Goal: Navigation & Orientation: Find specific page/section

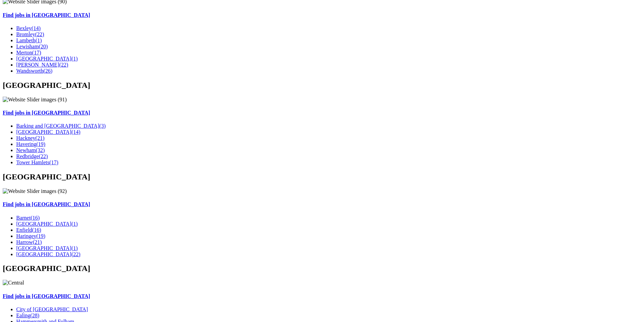
scroll to position [1089, 0]
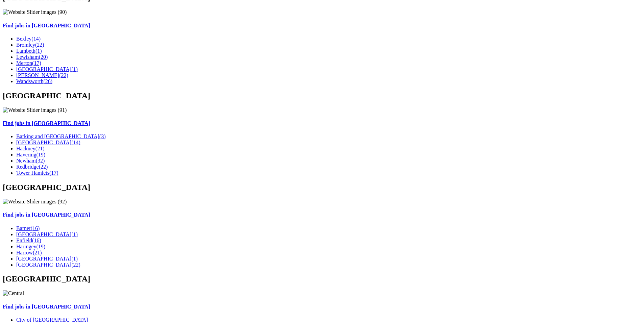
drag, startPoint x: 634, startPoint y: 86, endPoint x: 627, endPoint y: 33, distance: 53.5
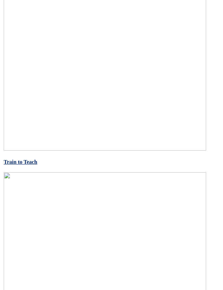
scroll to position [1666, 0]
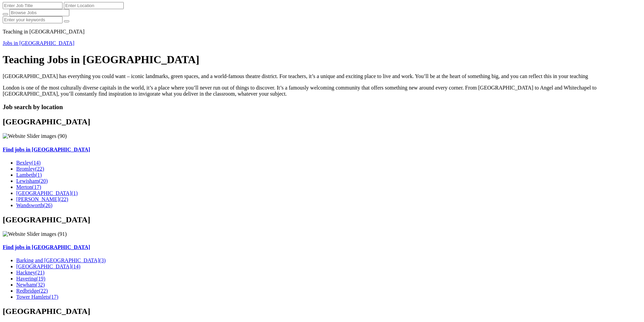
scroll to position [940, 0]
